Goal: Task Accomplishment & Management: Use online tool/utility

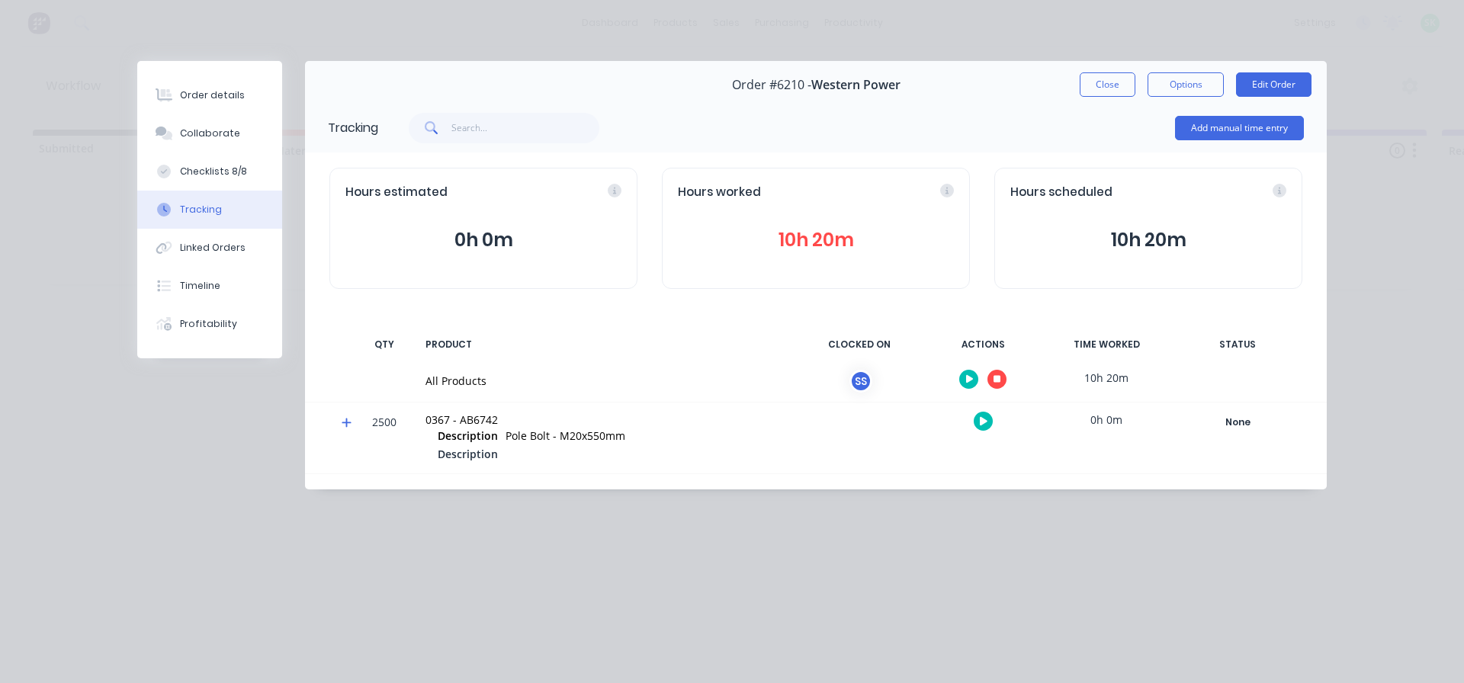
click at [320, 352] on div "Order #6210 - Western Power Close Options Edit Order Tracking Add manual time e…" at bounding box center [732, 275] width 1190 height 429
click at [1000, 384] on button "button" at bounding box center [997, 379] width 19 height 19
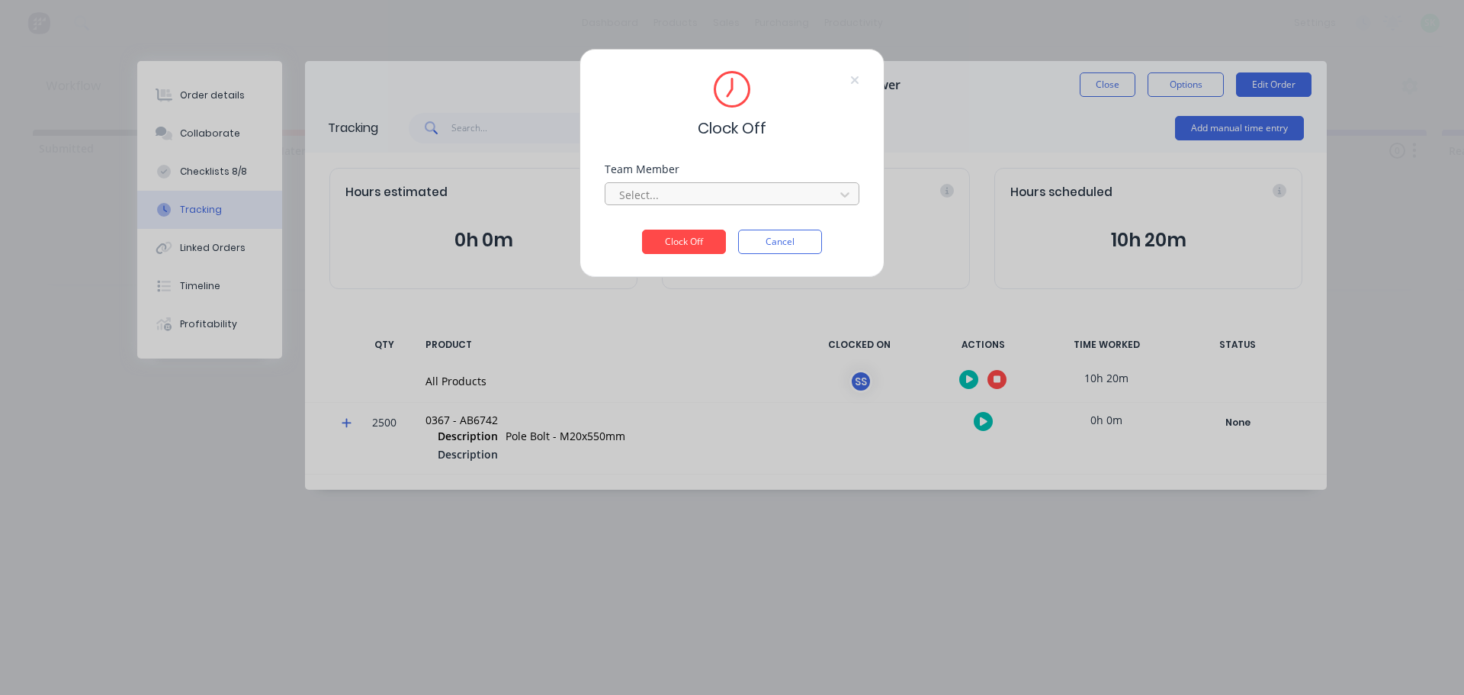
click at [769, 190] on div at bounding box center [722, 194] width 209 height 19
click at [654, 226] on div "[PERSON_NAME]" at bounding box center [732, 228] width 255 height 28
click at [665, 241] on button "Clock Off" at bounding box center [684, 242] width 84 height 24
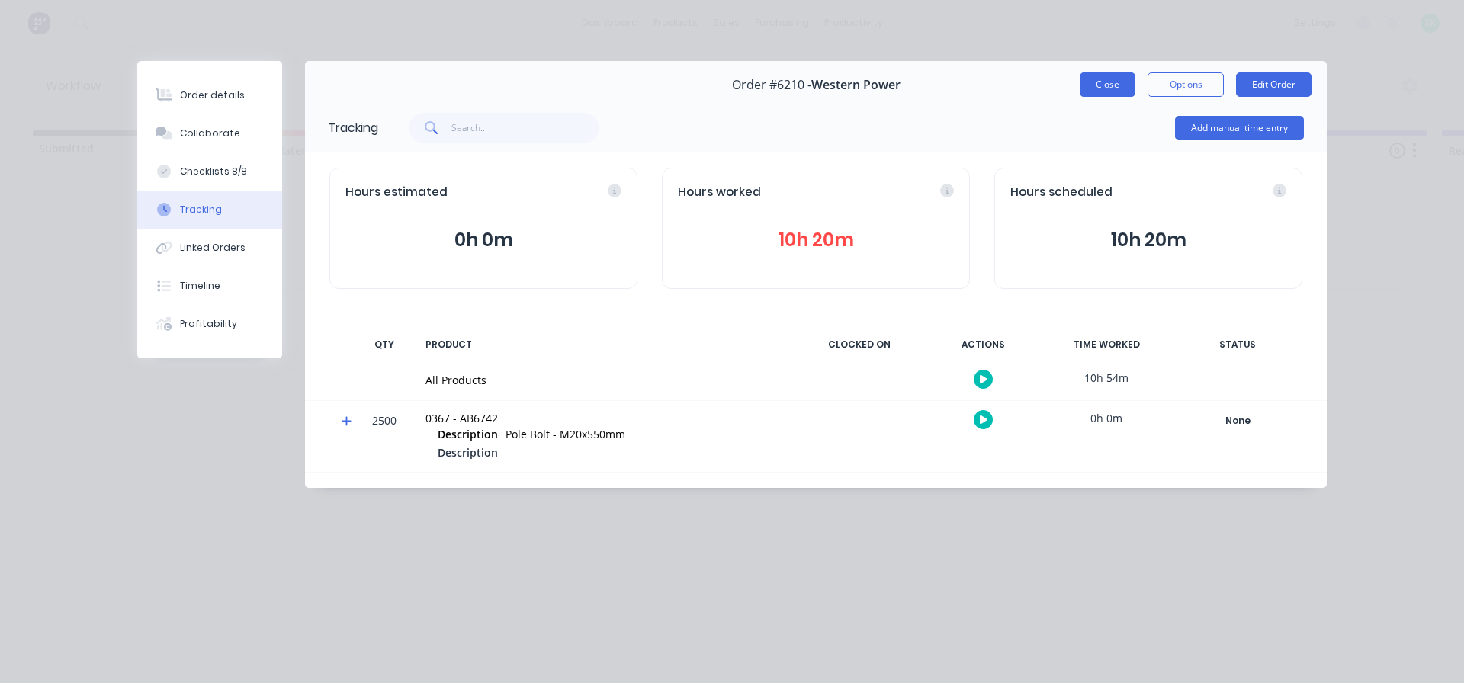
click at [1103, 85] on button "Close" at bounding box center [1108, 84] width 56 height 24
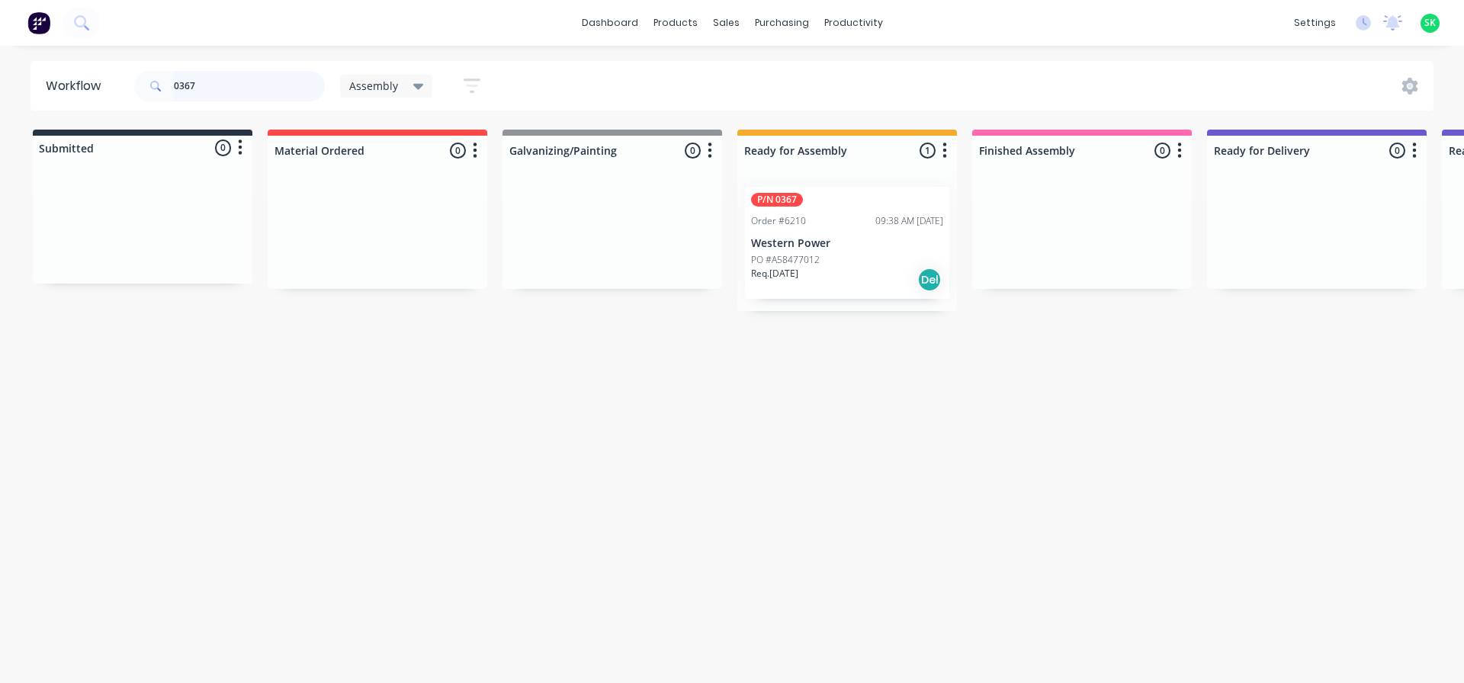
drag, startPoint x: 217, startPoint y: 90, endPoint x: 4, endPoint y: 118, distance: 215.4
click at [4, 118] on div "Workflow 0367 Assembly Save new view None edit Assembly (Default) edit Fabricat…" at bounding box center [732, 357] width 1464 height 592
click at [882, 236] on div "P/N 0402 Order #6203 07:59 AM [DATE] Western Power PO #A58477005 Req. [DATE] Del" at bounding box center [847, 243] width 204 height 112
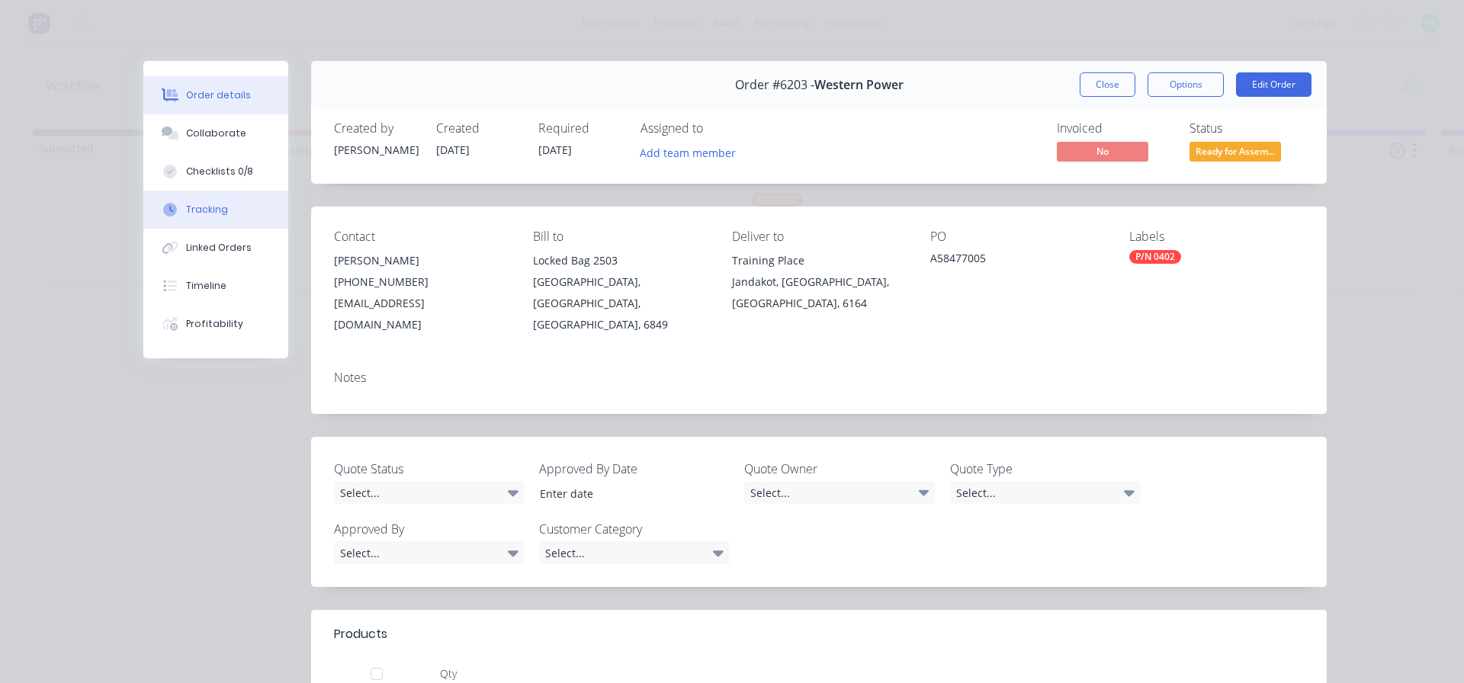
click at [203, 209] on div "Tracking" at bounding box center [207, 210] width 42 height 14
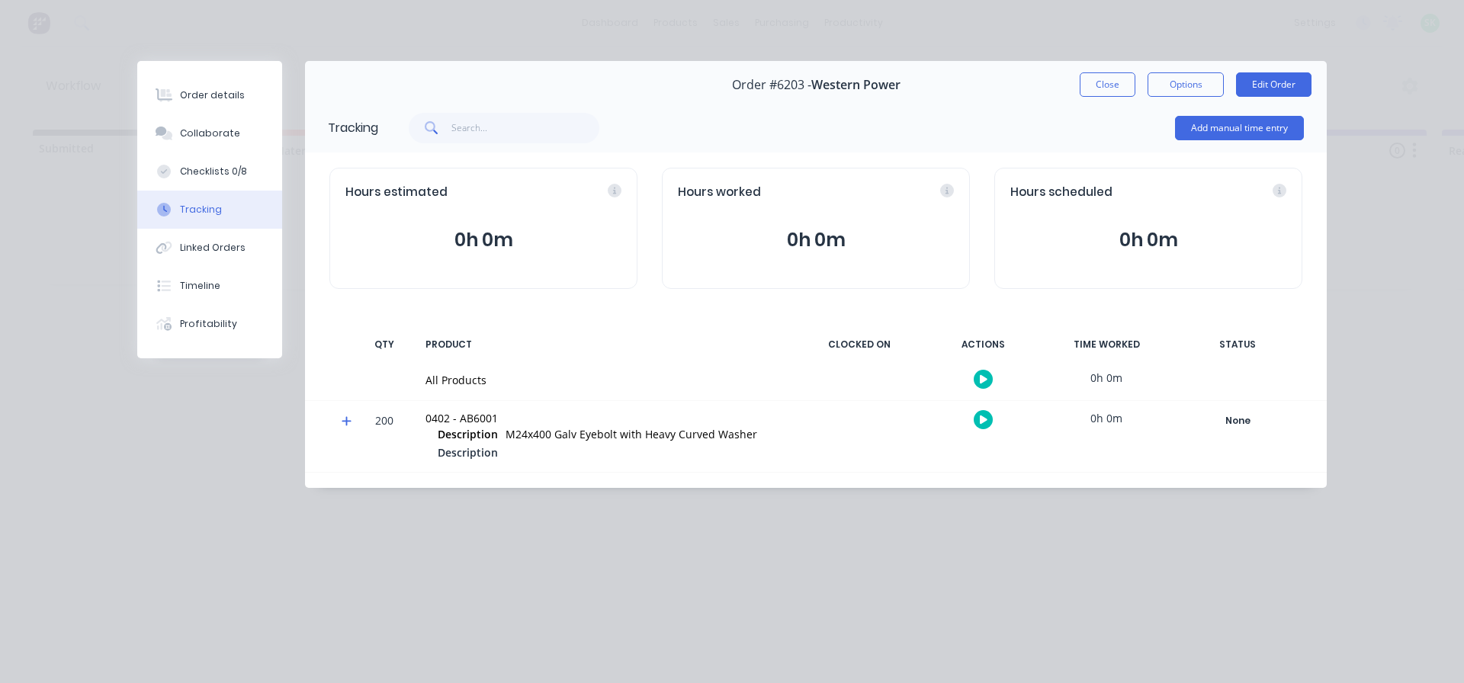
click at [981, 381] on icon "button" at bounding box center [984, 379] width 8 height 8
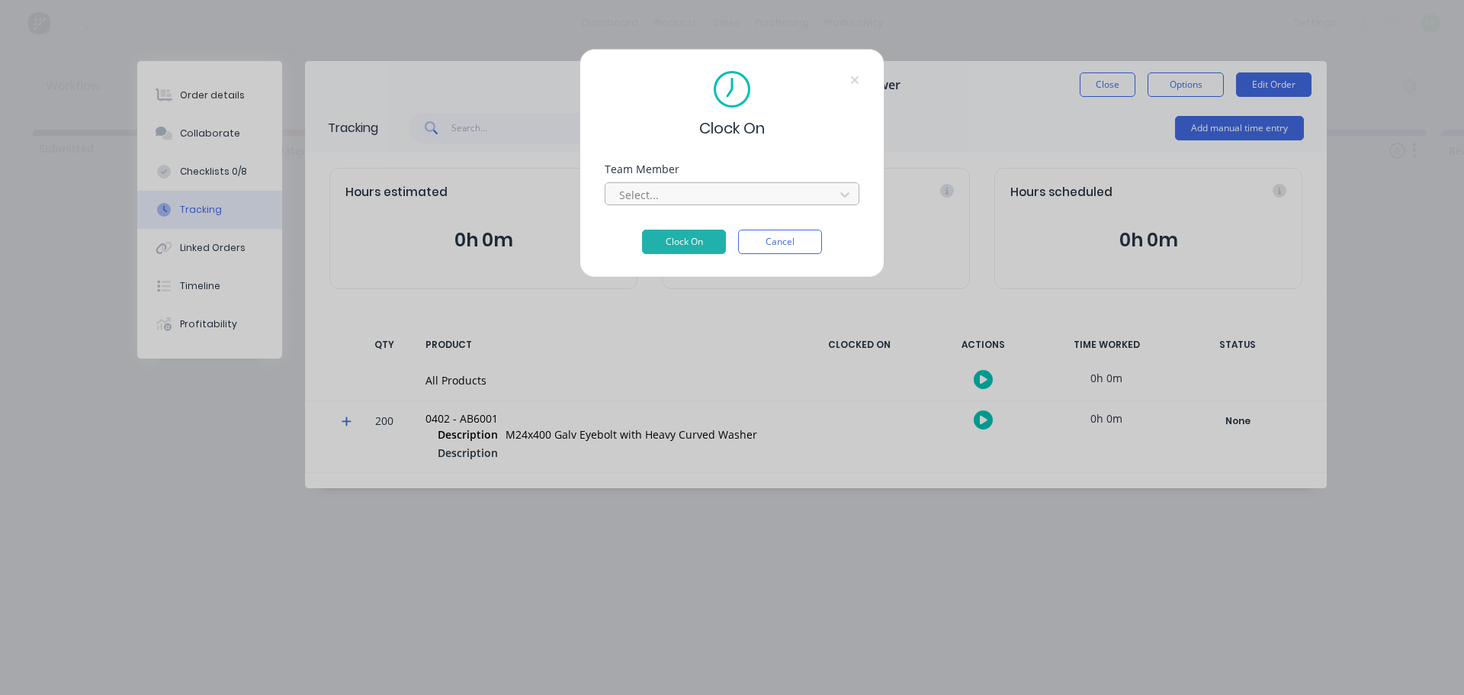
click at [809, 191] on div at bounding box center [722, 194] width 209 height 19
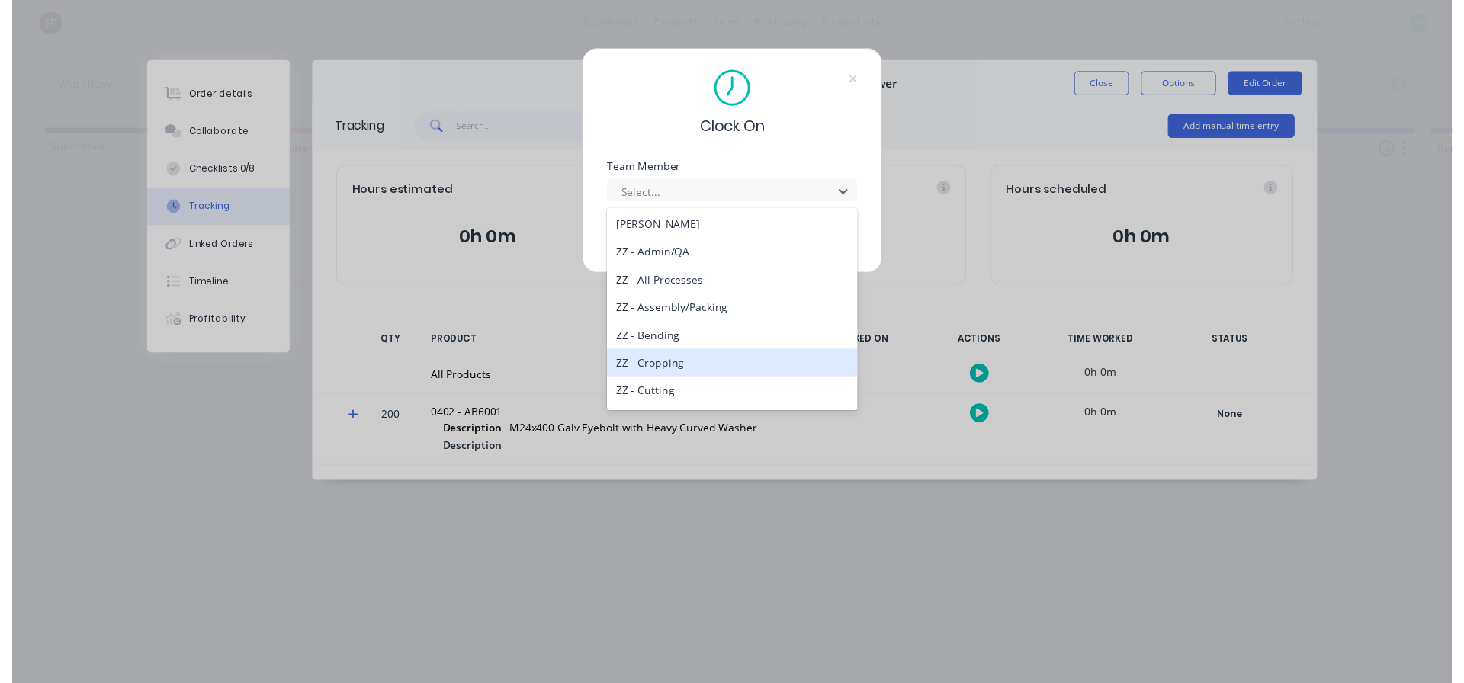
scroll to position [689, 0]
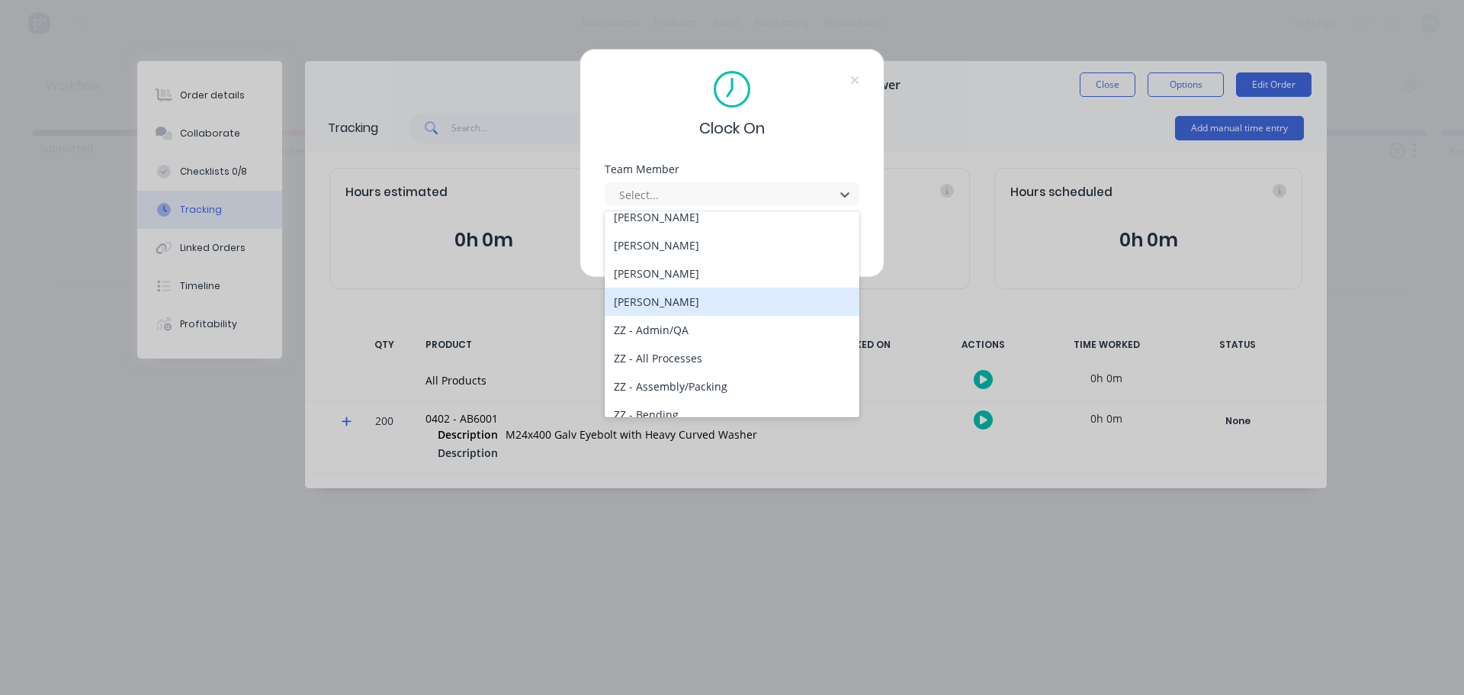
click at [649, 302] on div "[PERSON_NAME]" at bounding box center [732, 301] width 255 height 28
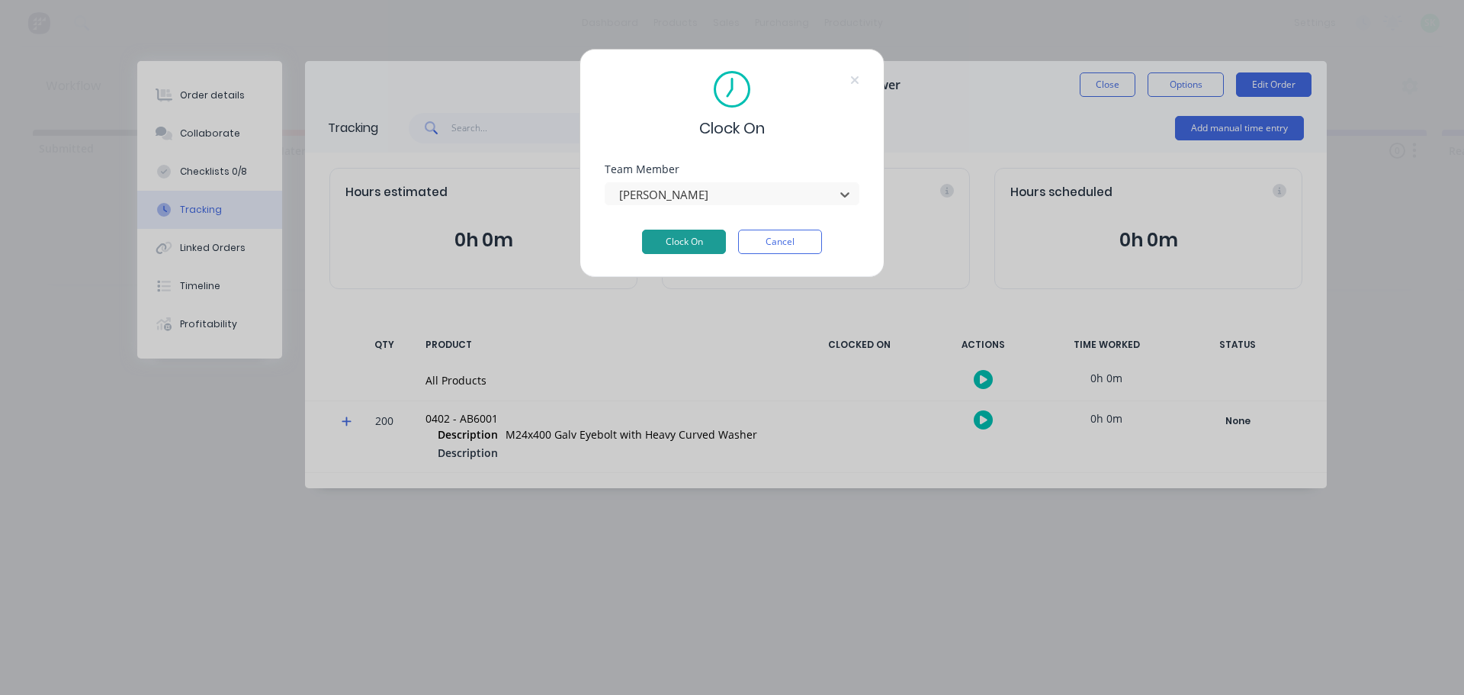
click at [676, 240] on button "Clock On" at bounding box center [684, 242] width 84 height 24
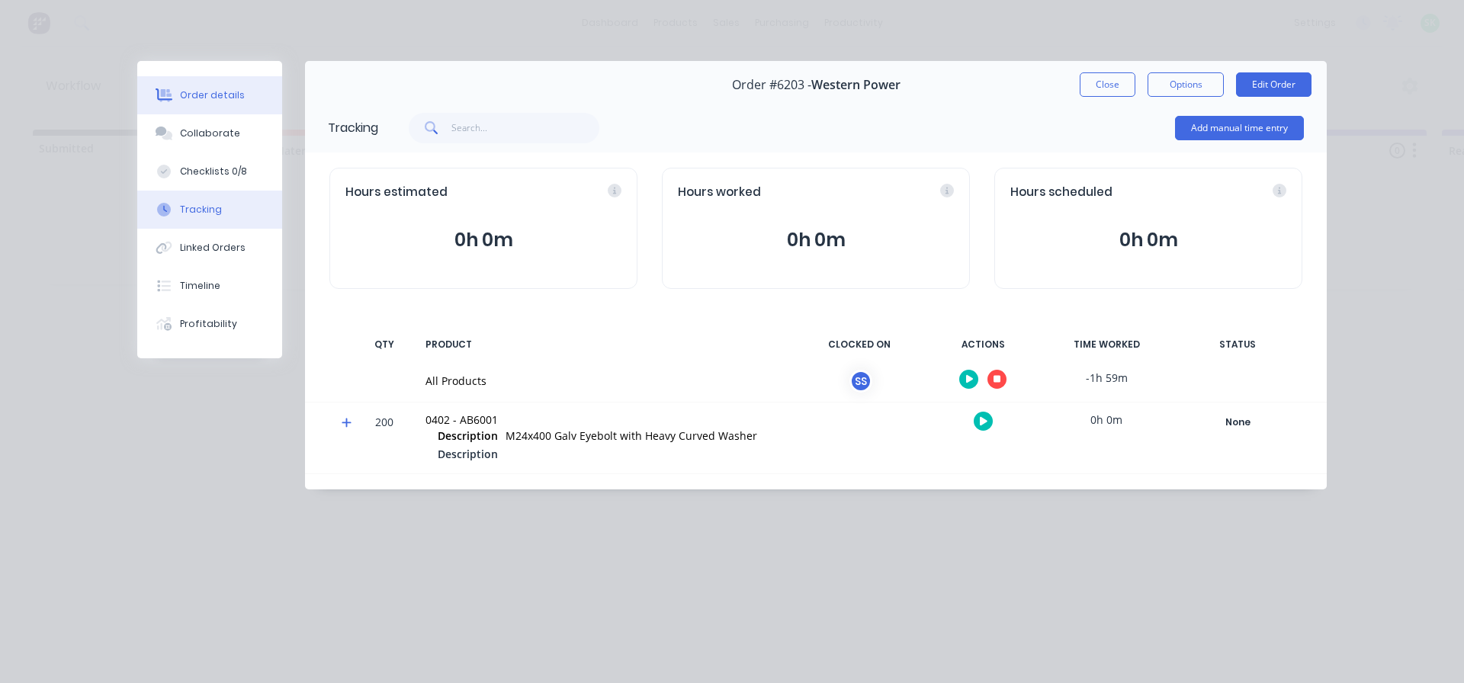
click at [197, 94] on div "Order details" at bounding box center [212, 95] width 65 height 14
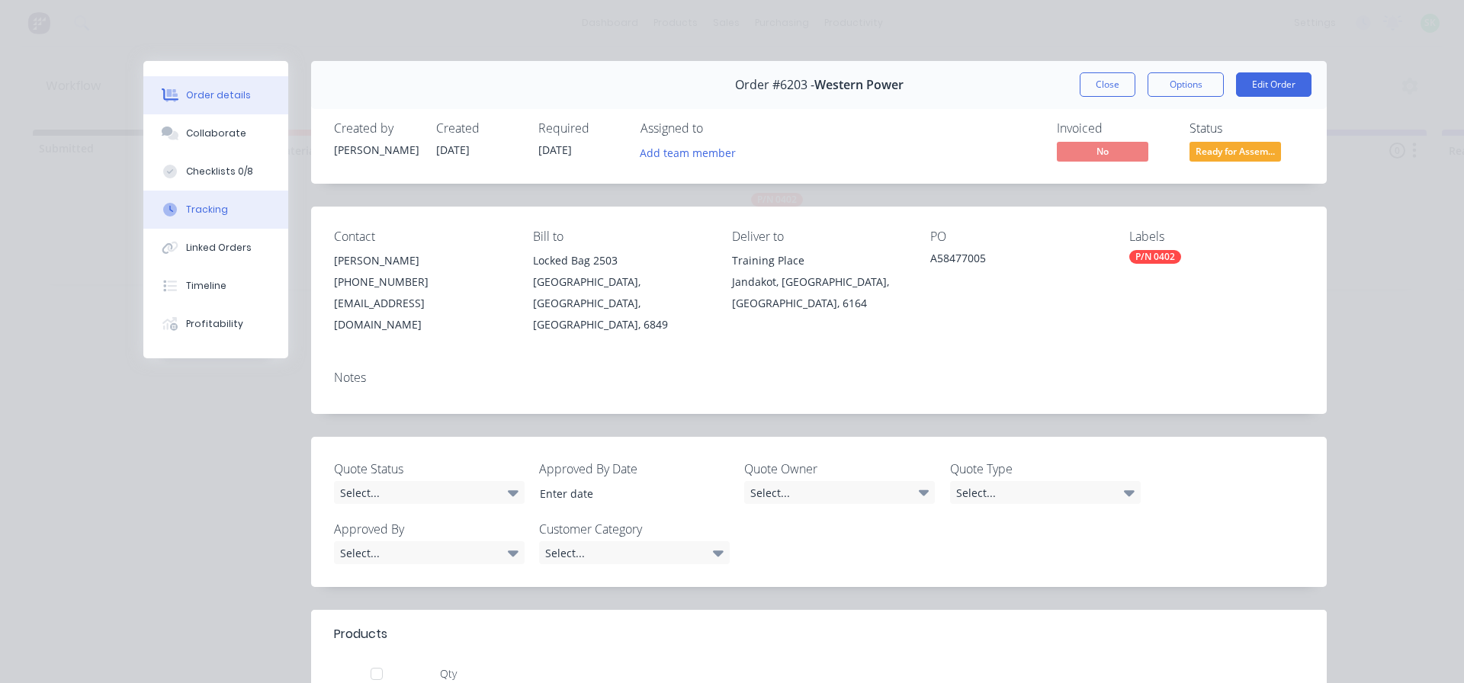
click at [231, 206] on button "Tracking" at bounding box center [215, 210] width 145 height 38
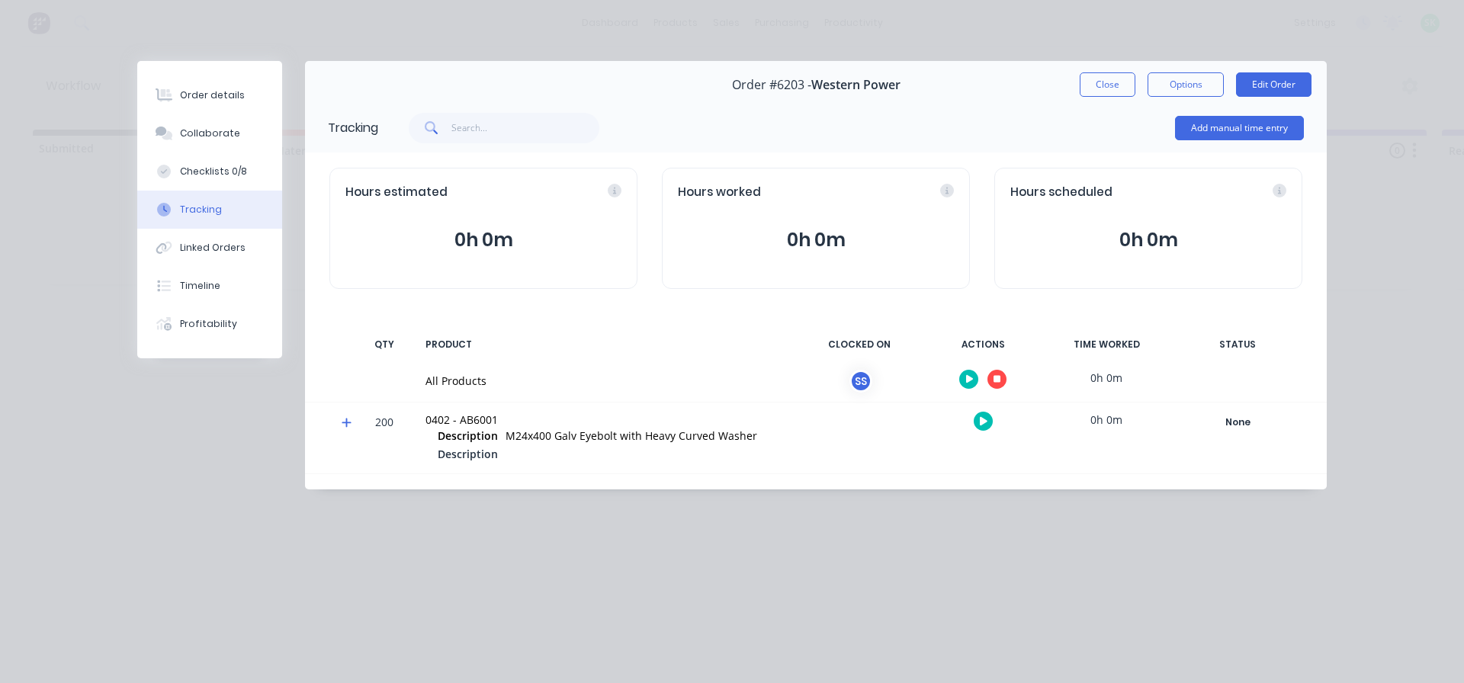
click at [1004, 379] on button "button" at bounding box center [997, 379] width 19 height 19
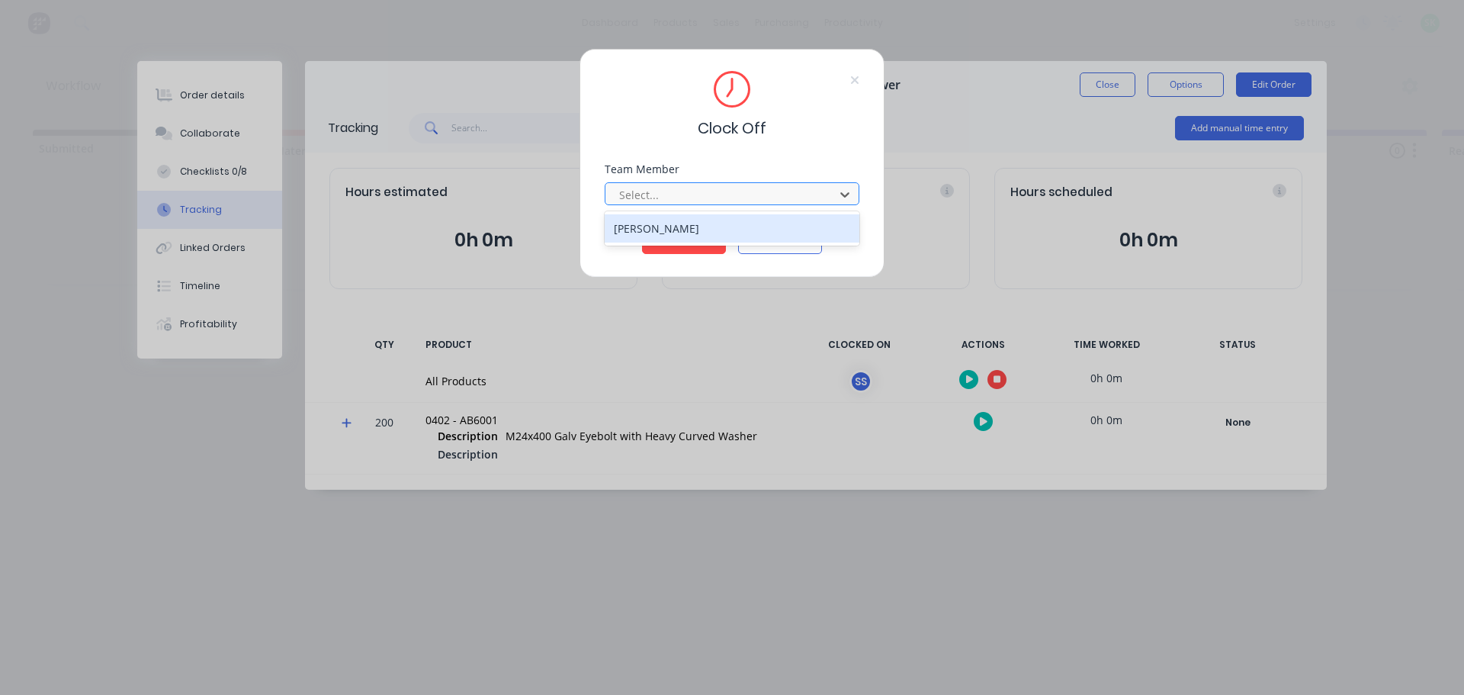
click at [762, 189] on div at bounding box center [722, 194] width 209 height 19
click at [729, 235] on div "[PERSON_NAME]" at bounding box center [732, 228] width 255 height 28
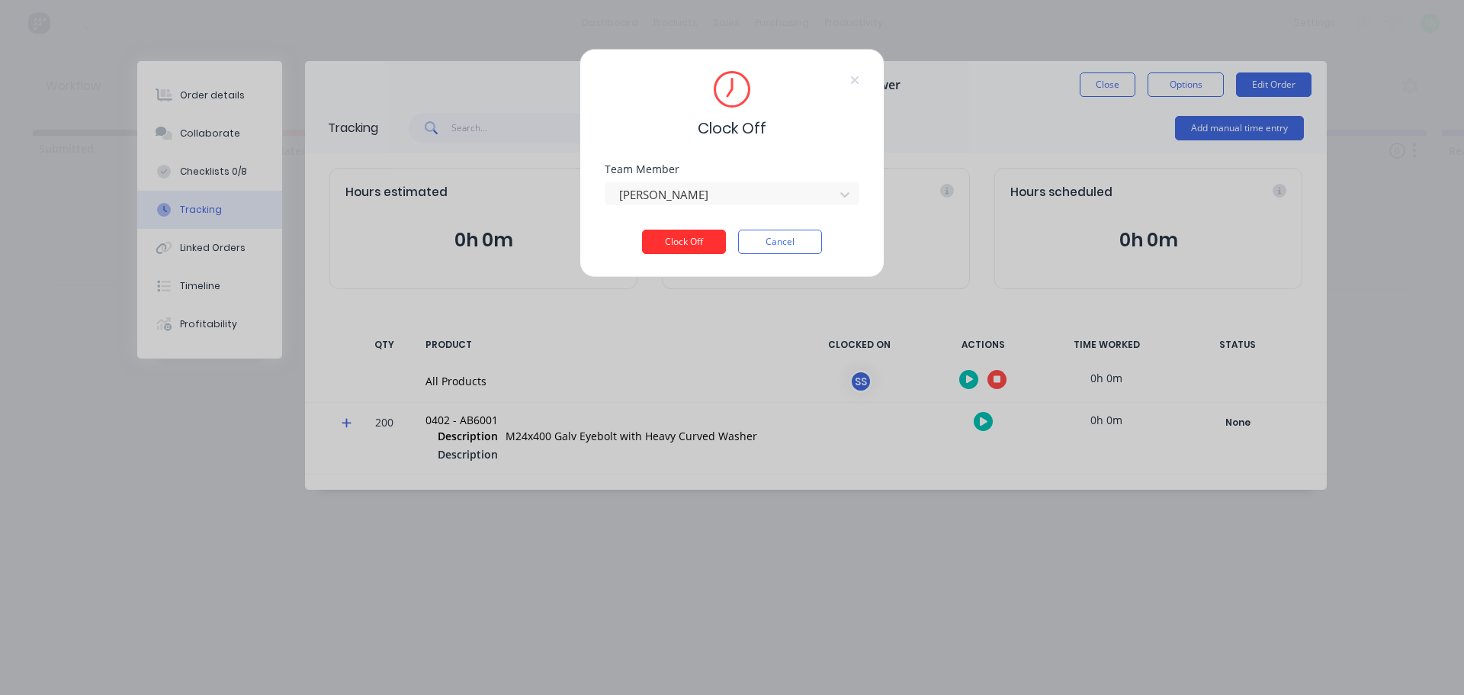
click at [700, 230] on button "Clock Off" at bounding box center [684, 242] width 84 height 24
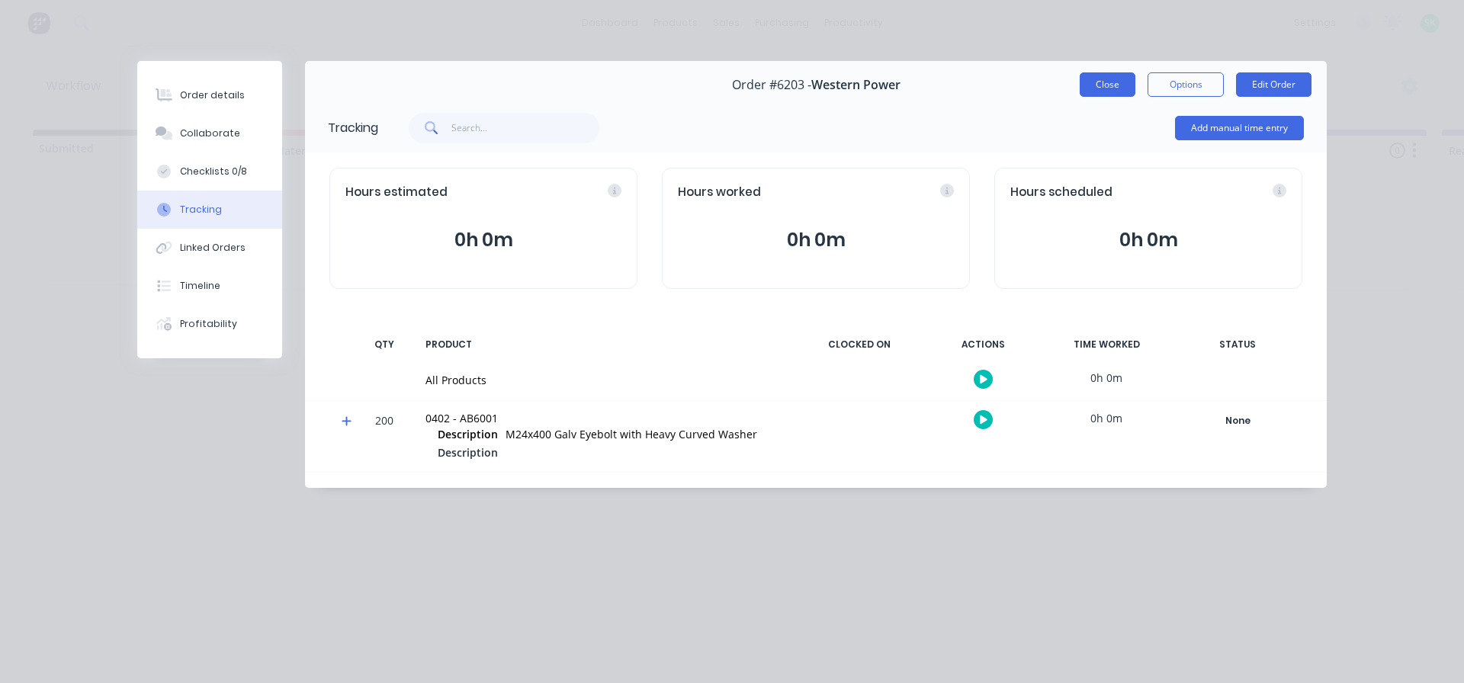
click at [1103, 82] on button "Close" at bounding box center [1108, 84] width 56 height 24
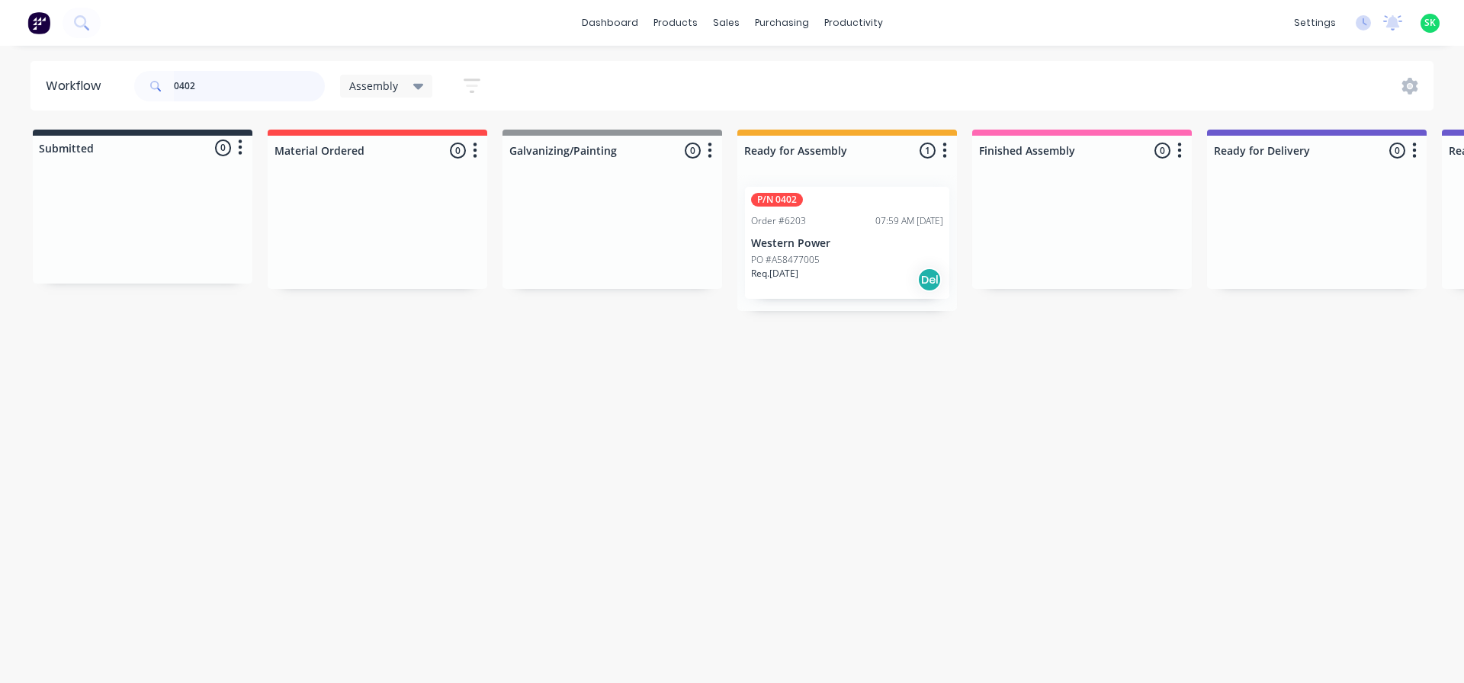
drag, startPoint x: 199, startPoint y: 85, endPoint x: 0, endPoint y: 21, distance: 209.1
click at [0, 21] on div "dashboard products sales purchasing productivity dashboard products Product Cat…" at bounding box center [732, 296] width 1464 height 592
type input "0172"
click at [846, 249] on p "Western Power" at bounding box center [847, 243] width 192 height 13
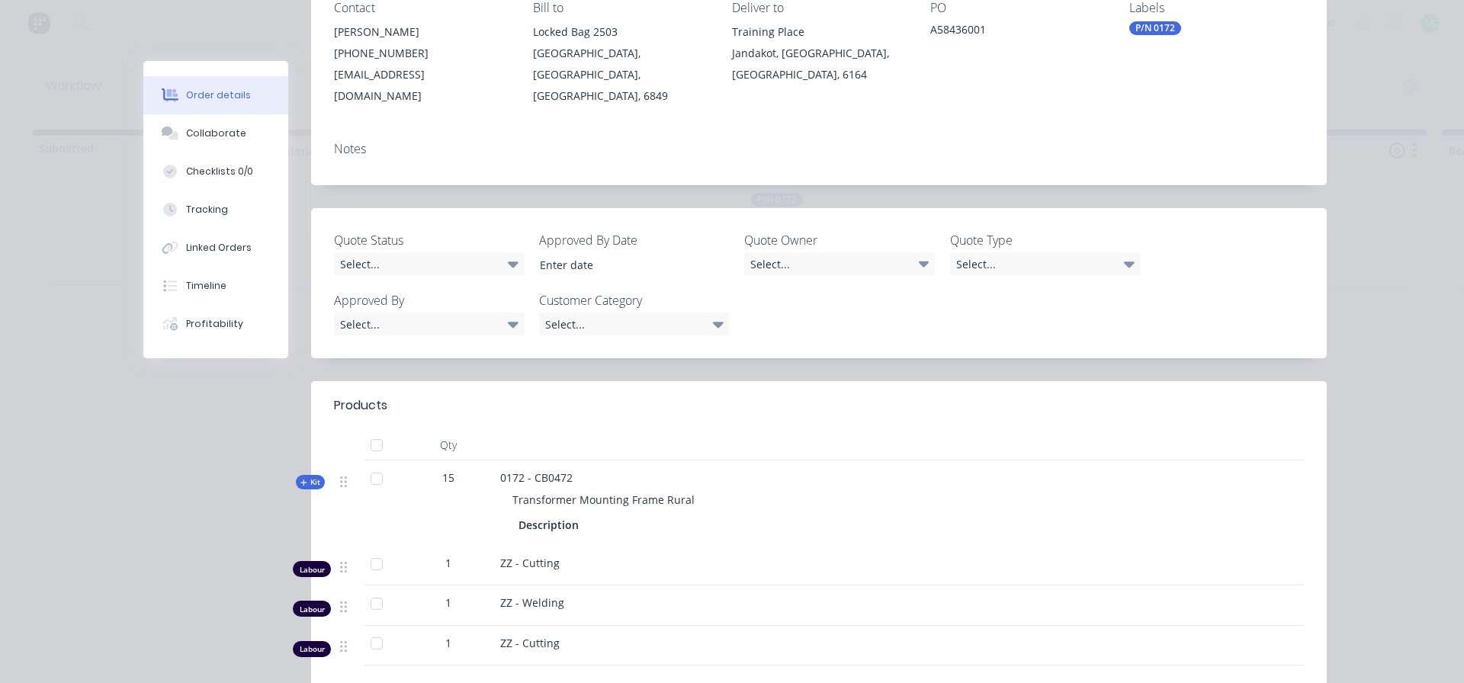
scroll to position [305, 0]
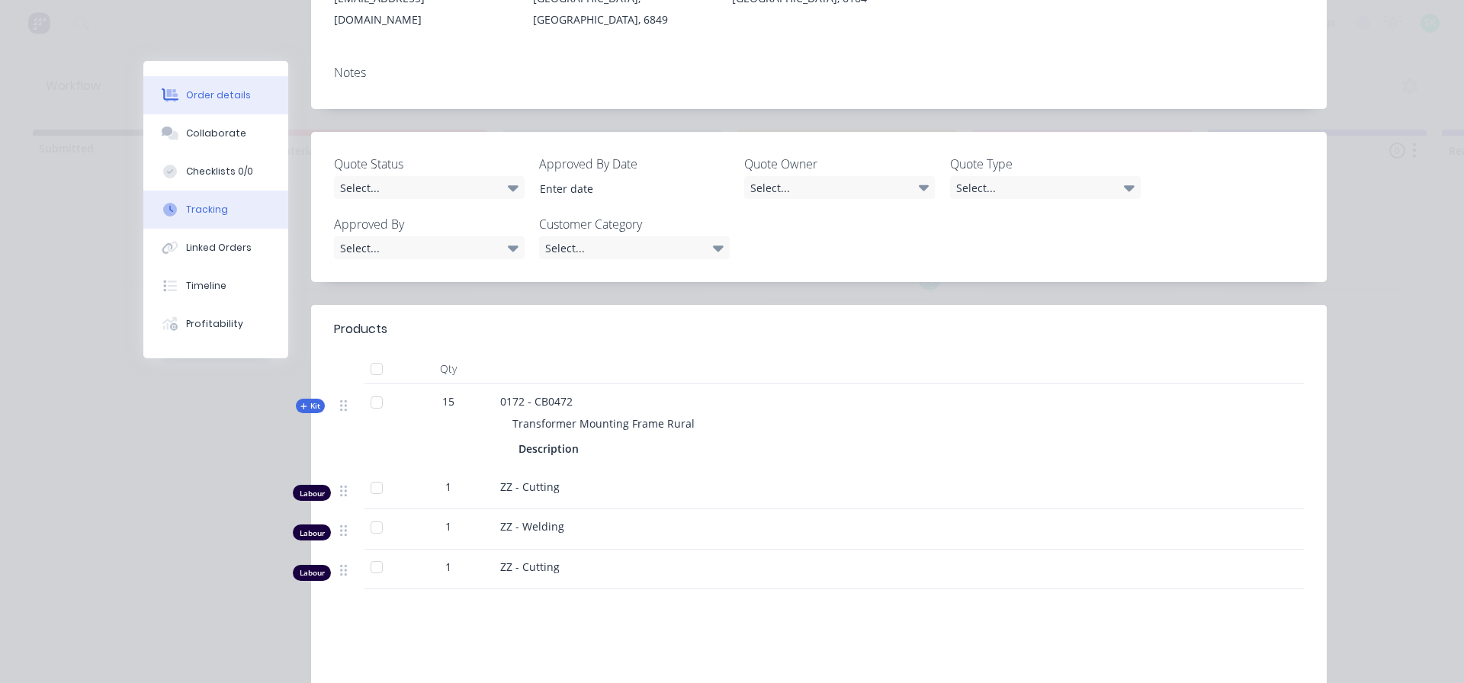
click at [205, 217] on button "Tracking" at bounding box center [215, 210] width 145 height 38
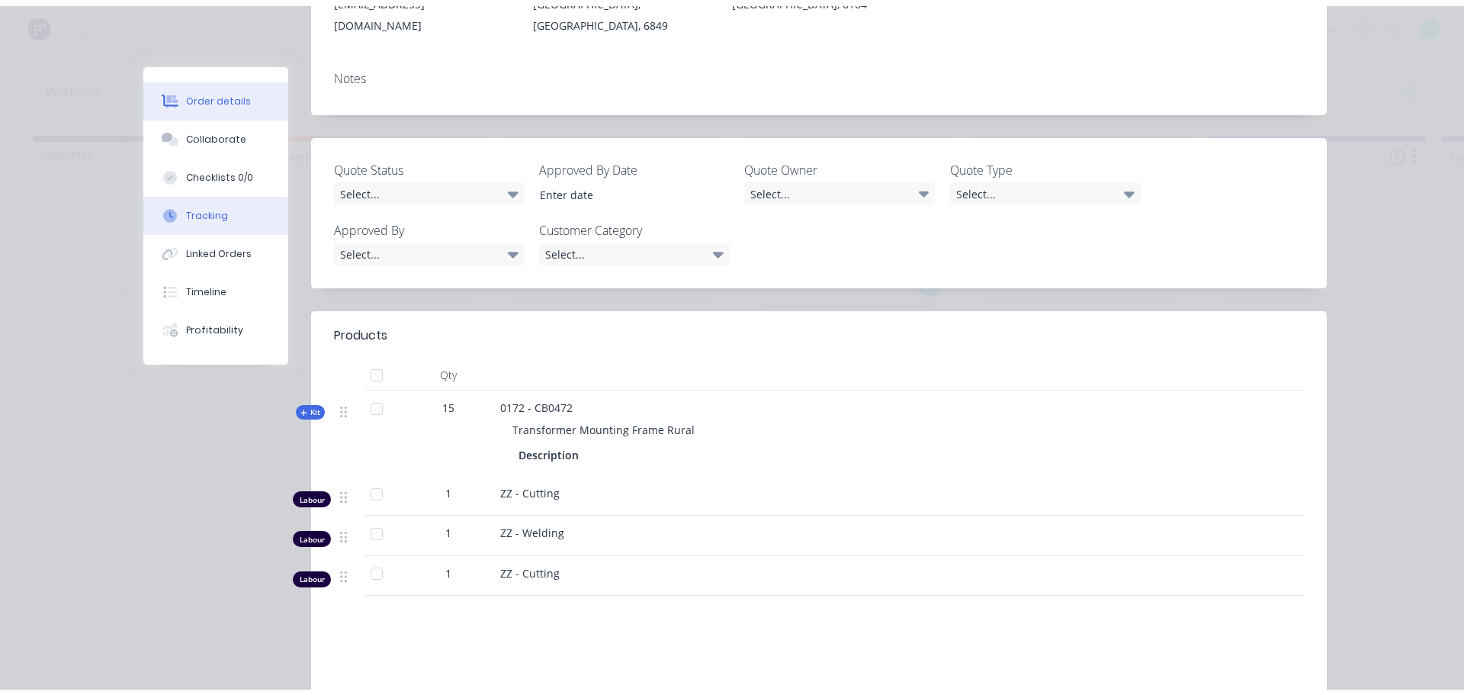
scroll to position [0, 0]
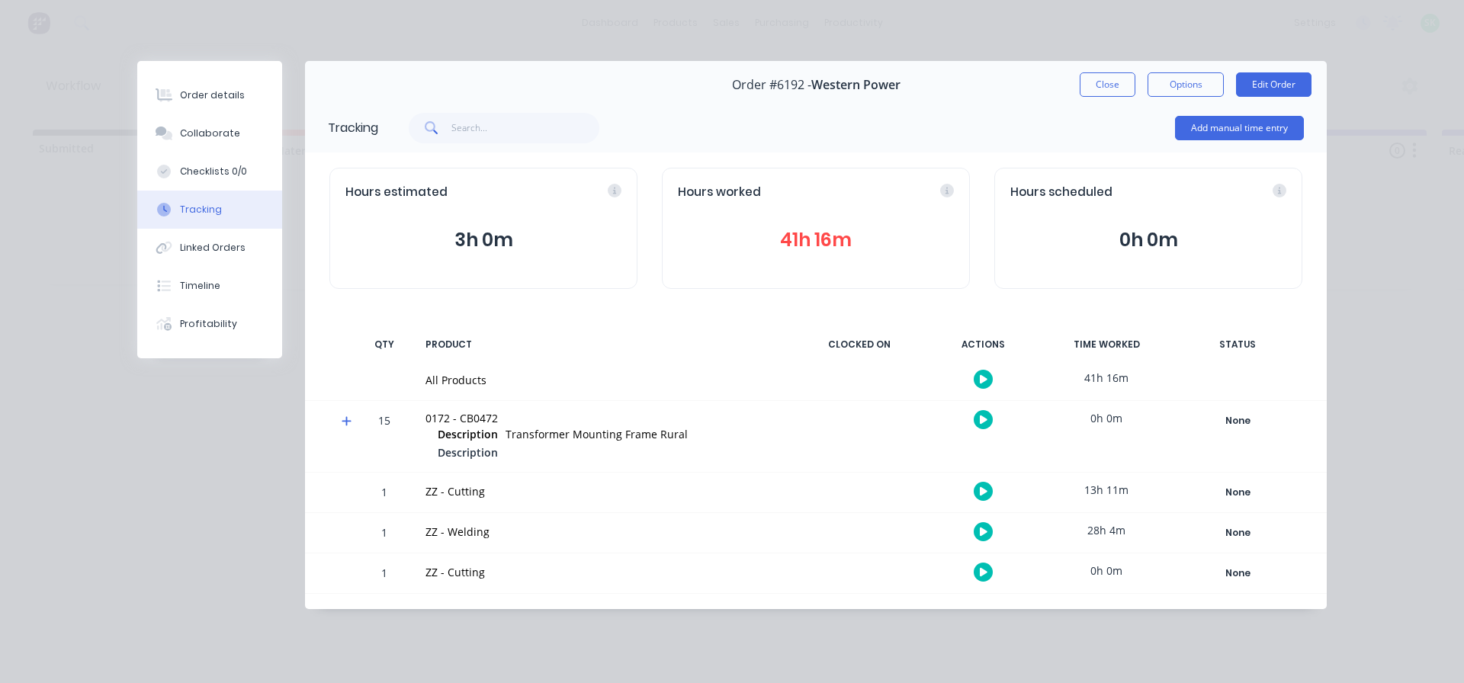
click at [984, 378] on icon "button" at bounding box center [984, 379] width 8 height 8
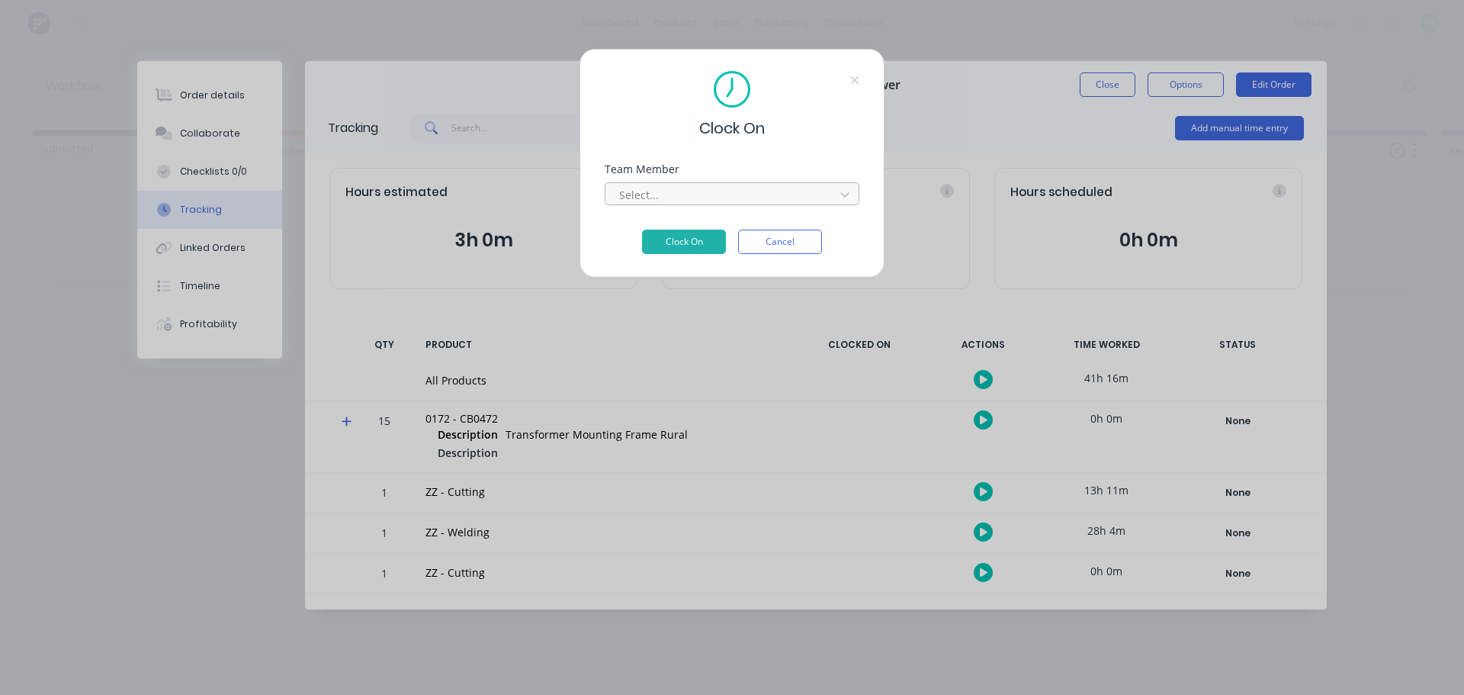
click at [793, 200] on div at bounding box center [722, 194] width 209 height 19
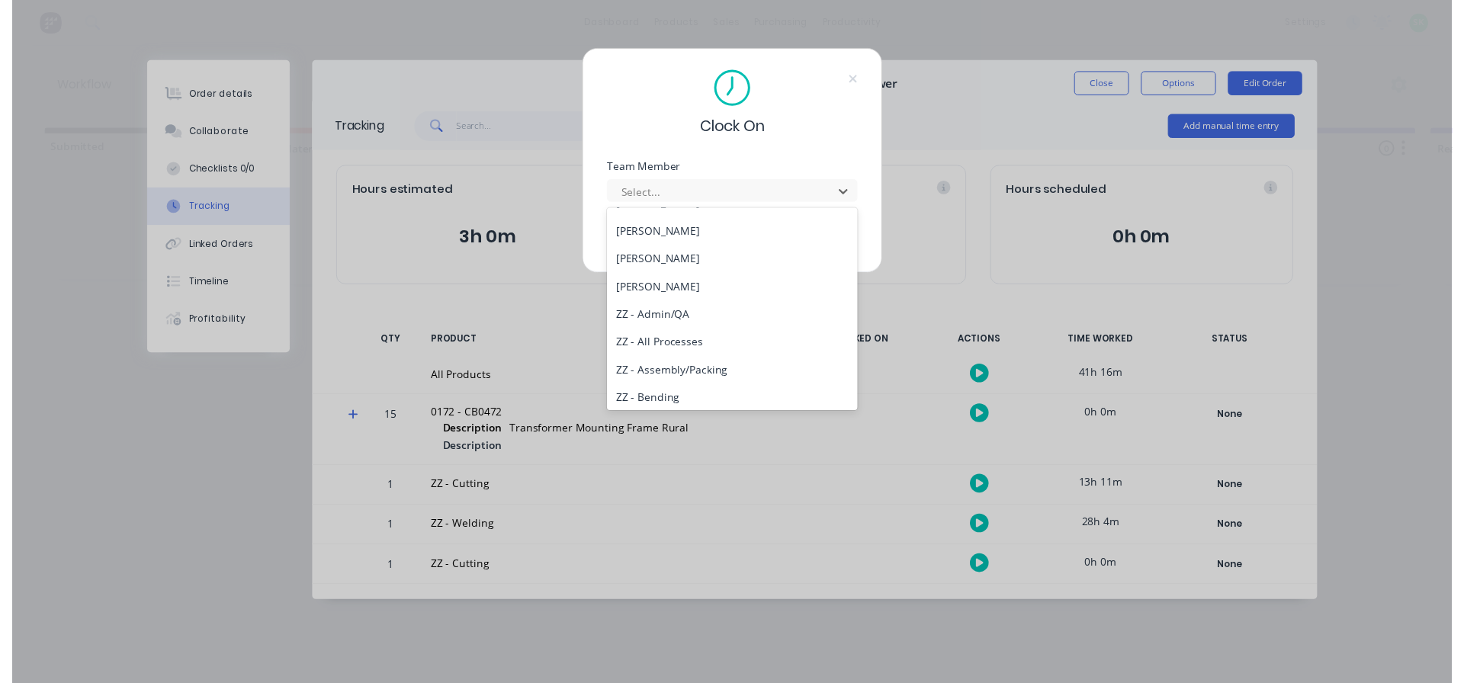
scroll to position [686, 0]
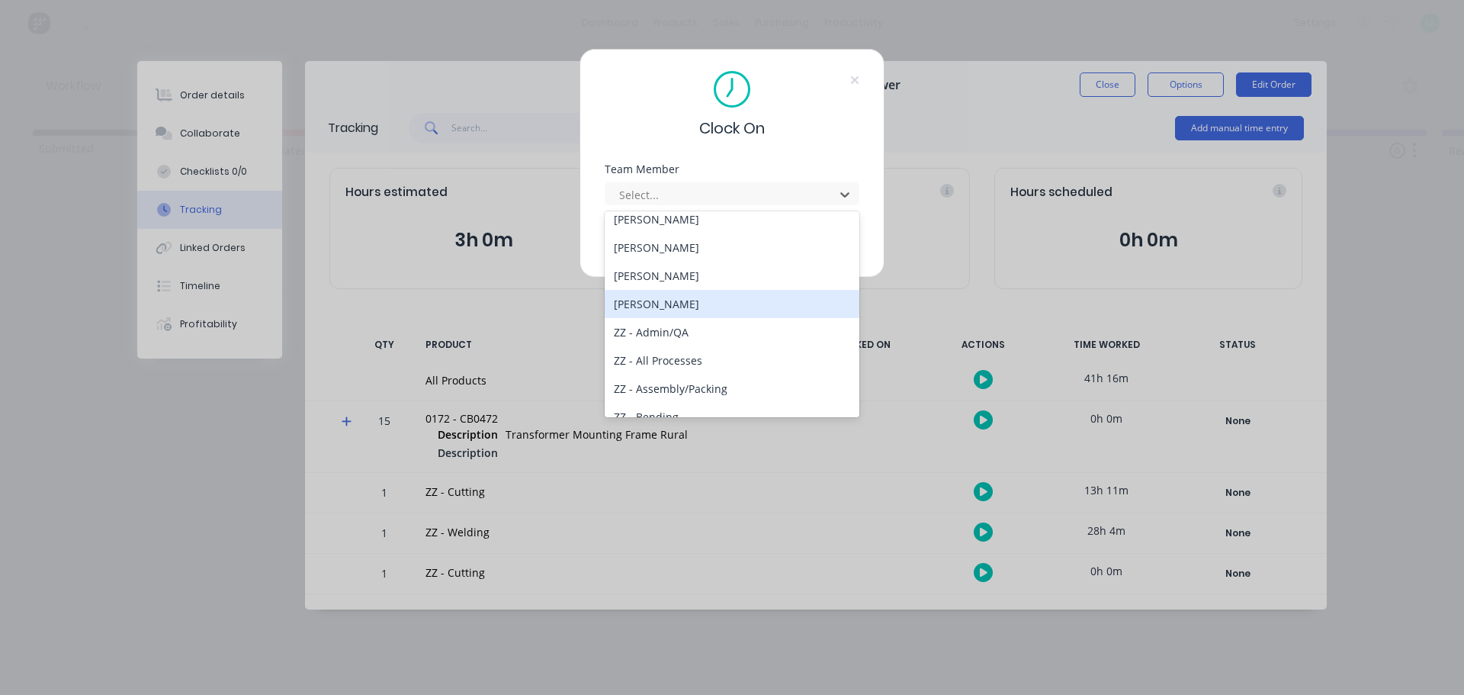
click at [698, 299] on div "[PERSON_NAME]" at bounding box center [732, 304] width 255 height 28
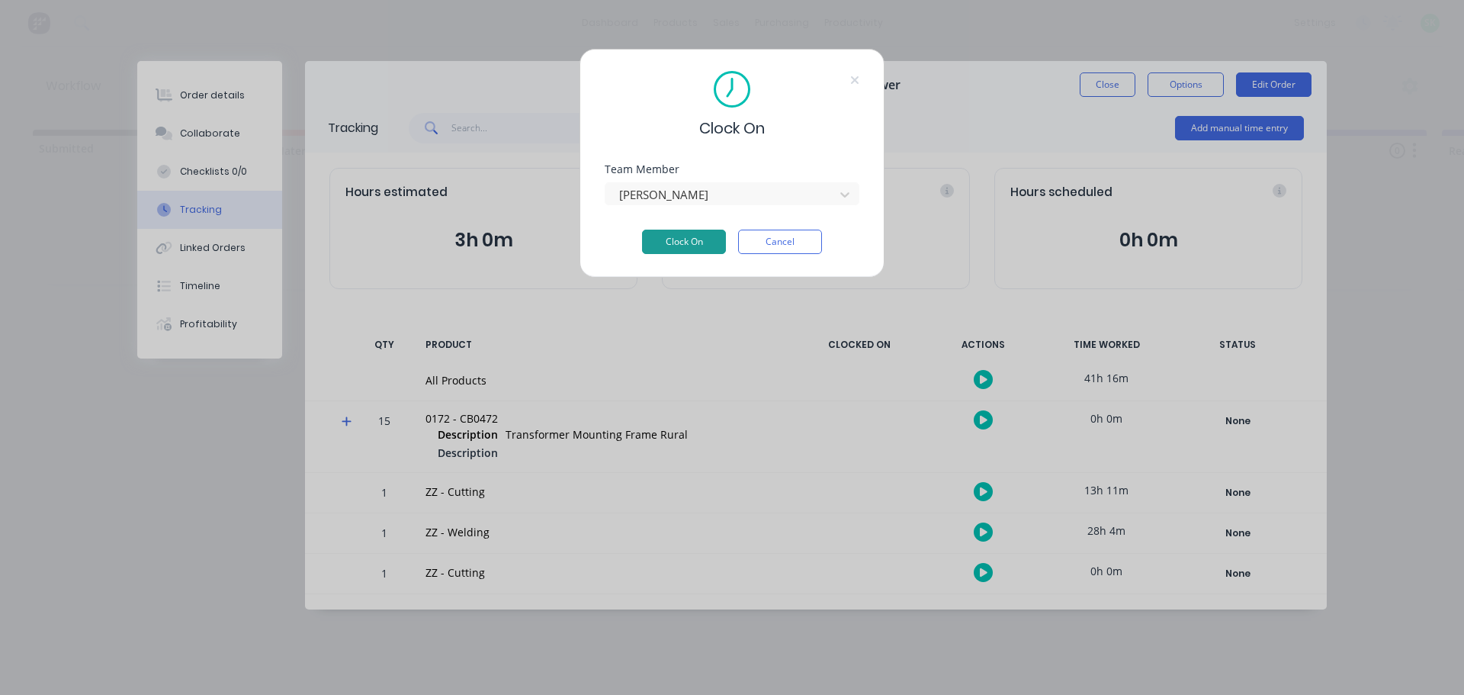
click at [689, 235] on button "Clock On" at bounding box center [684, 242] width 84 height 24
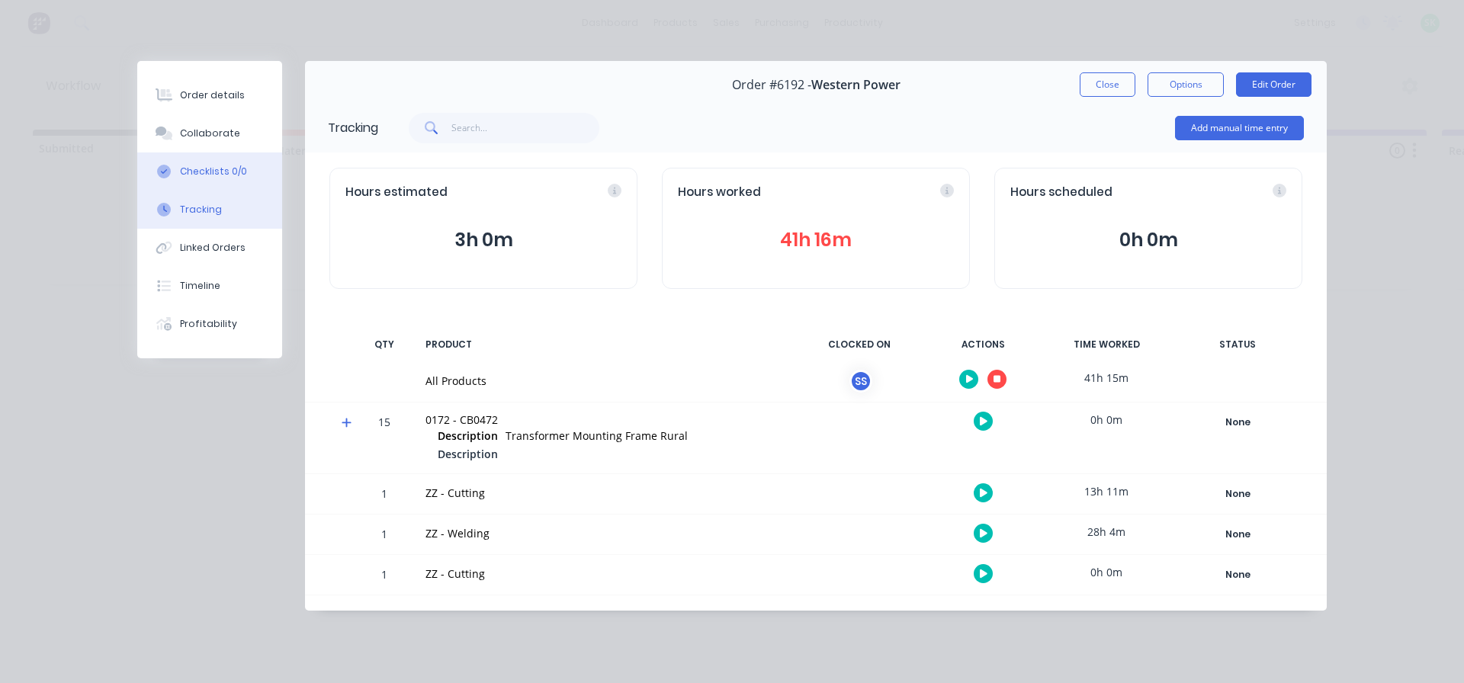
click at [218, 167] on div "Checklists 0/0" at bounding box center [213, 172] width 67 height 14
type textarea "x"
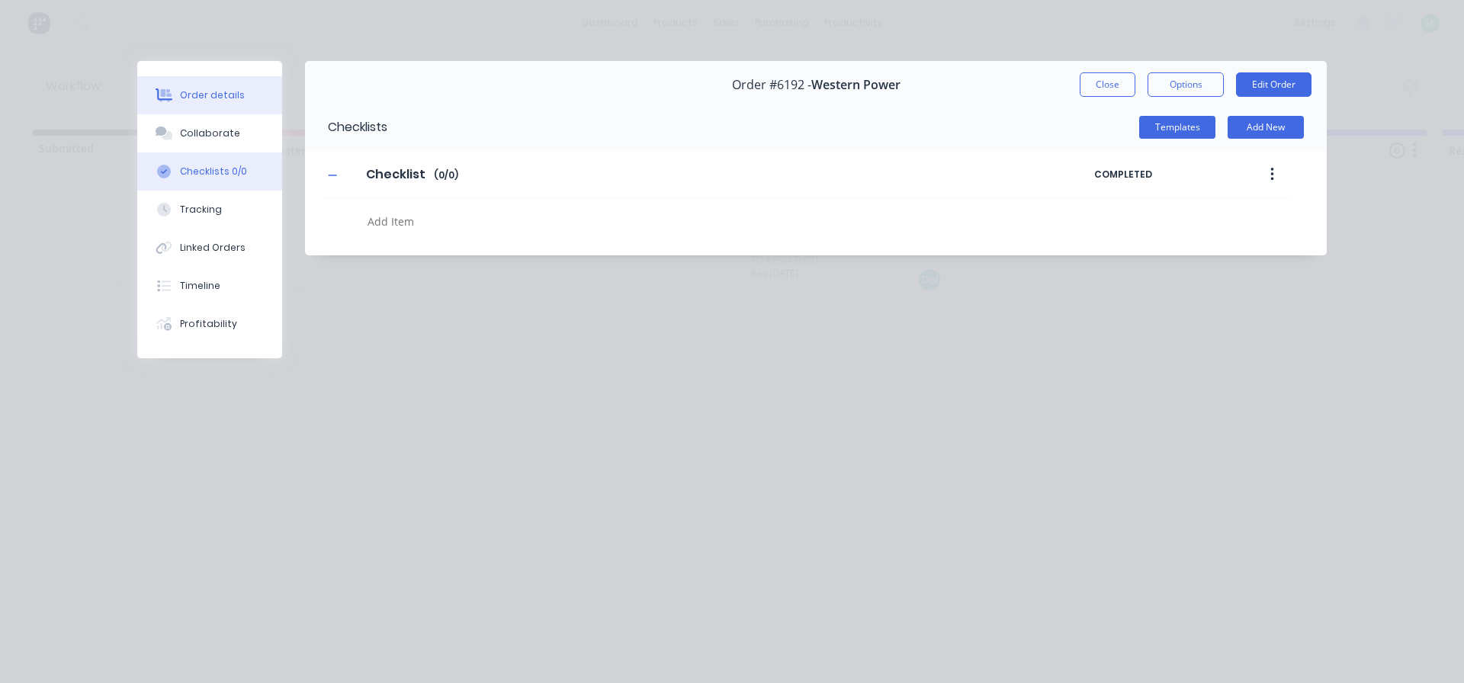
click at [261, 95] on button "Order details" at bounding box center [209, 95] width 145 height 38
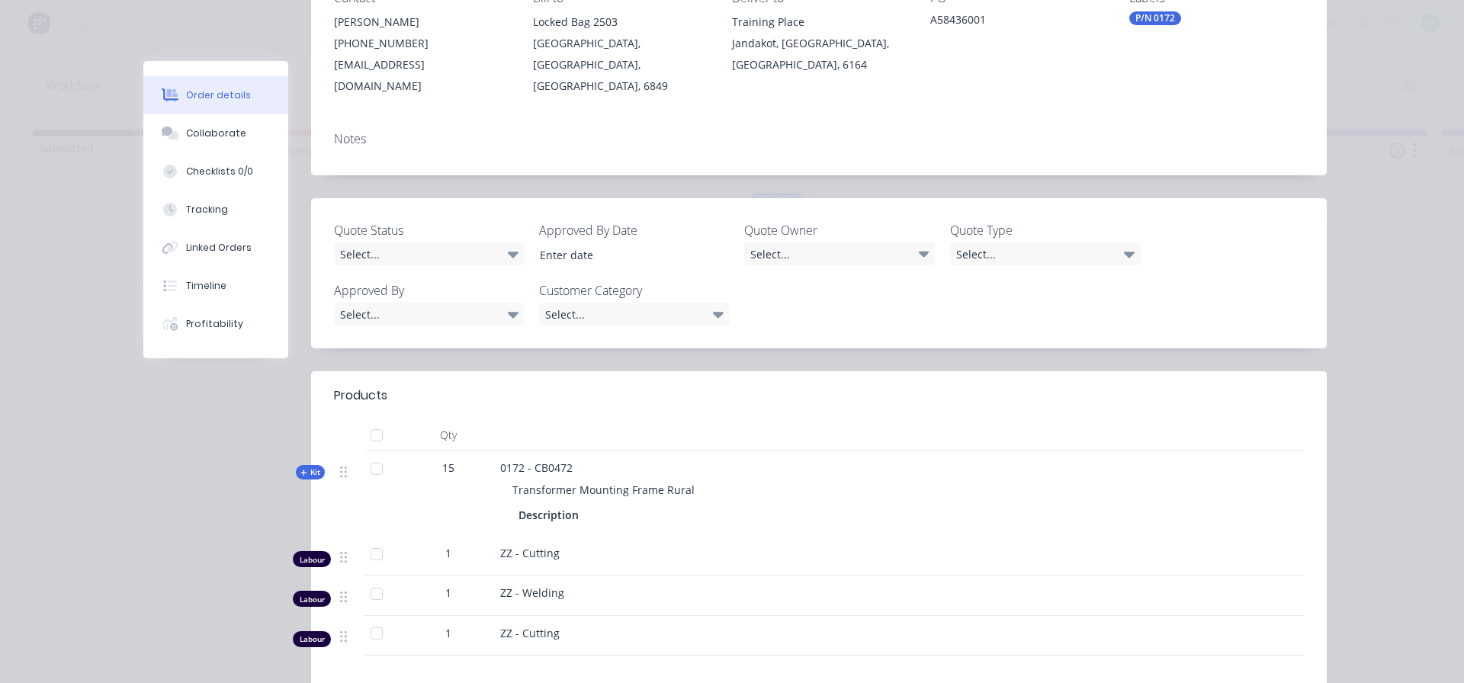
scroll to position [305, 0]
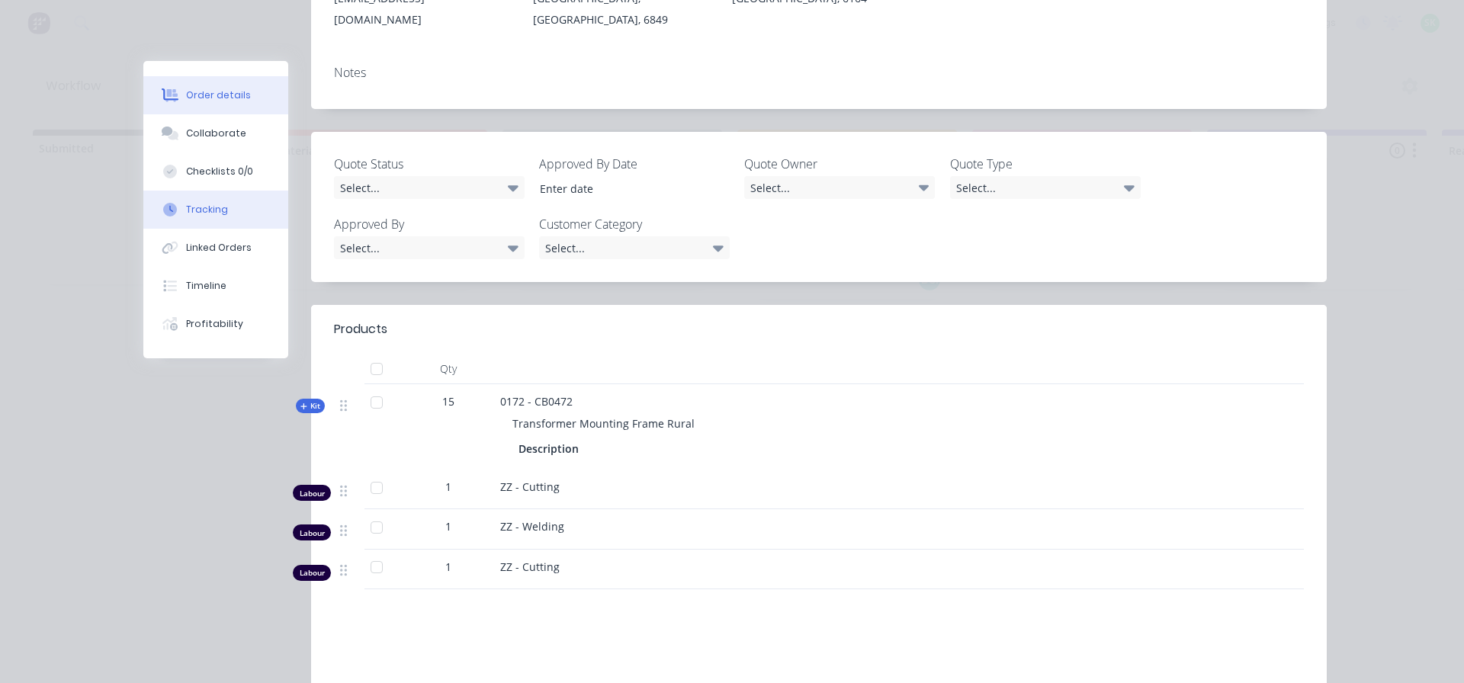
click at [170, 221] on button "Tracking" at bounding box center [215, 210] width 145 height 38
